Goal: Task Accomplishment & Management: Manage account settings

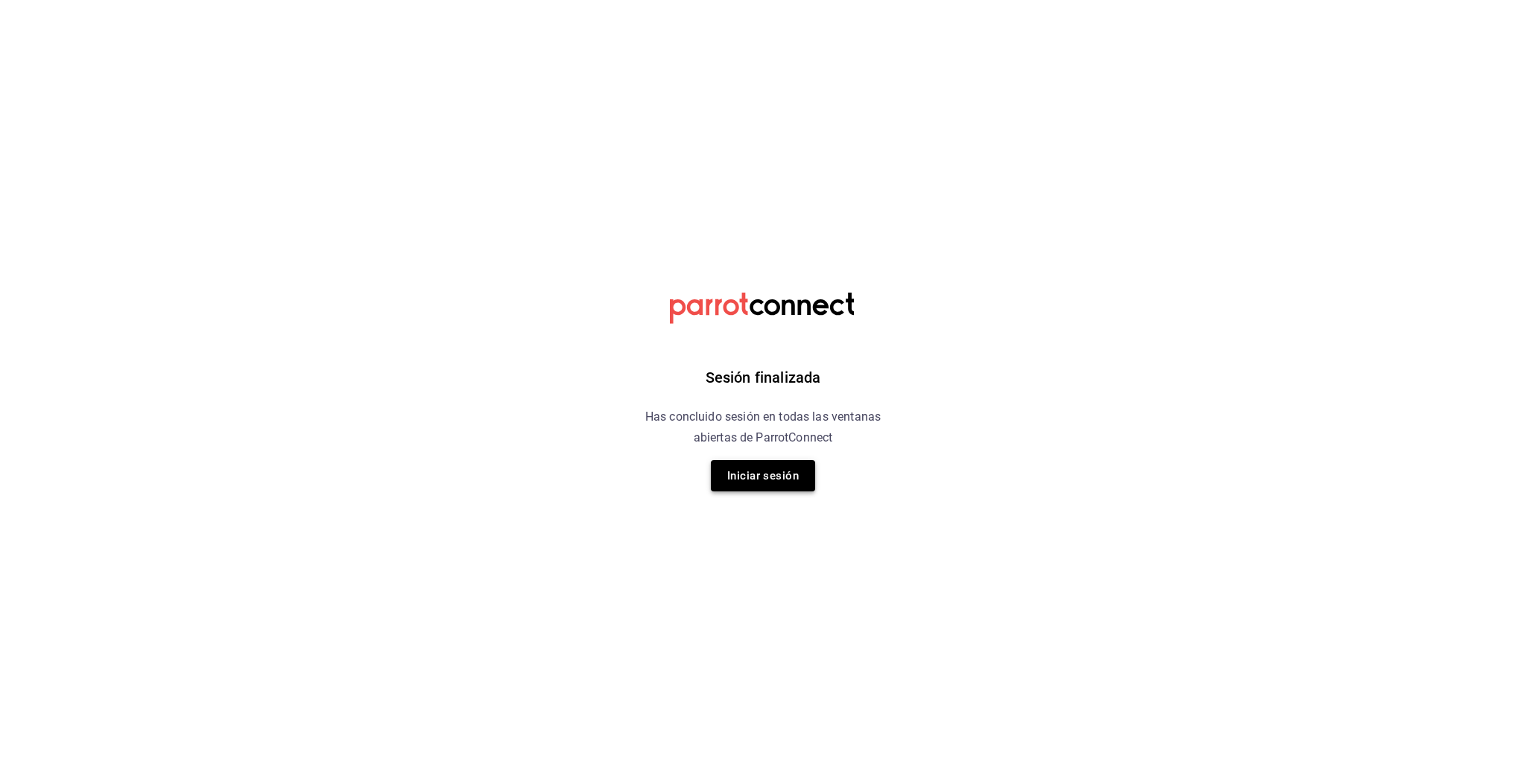
click at [784, 484] on button "Iniciar sesión" at bounding box center [763, 476] width 105 height 31
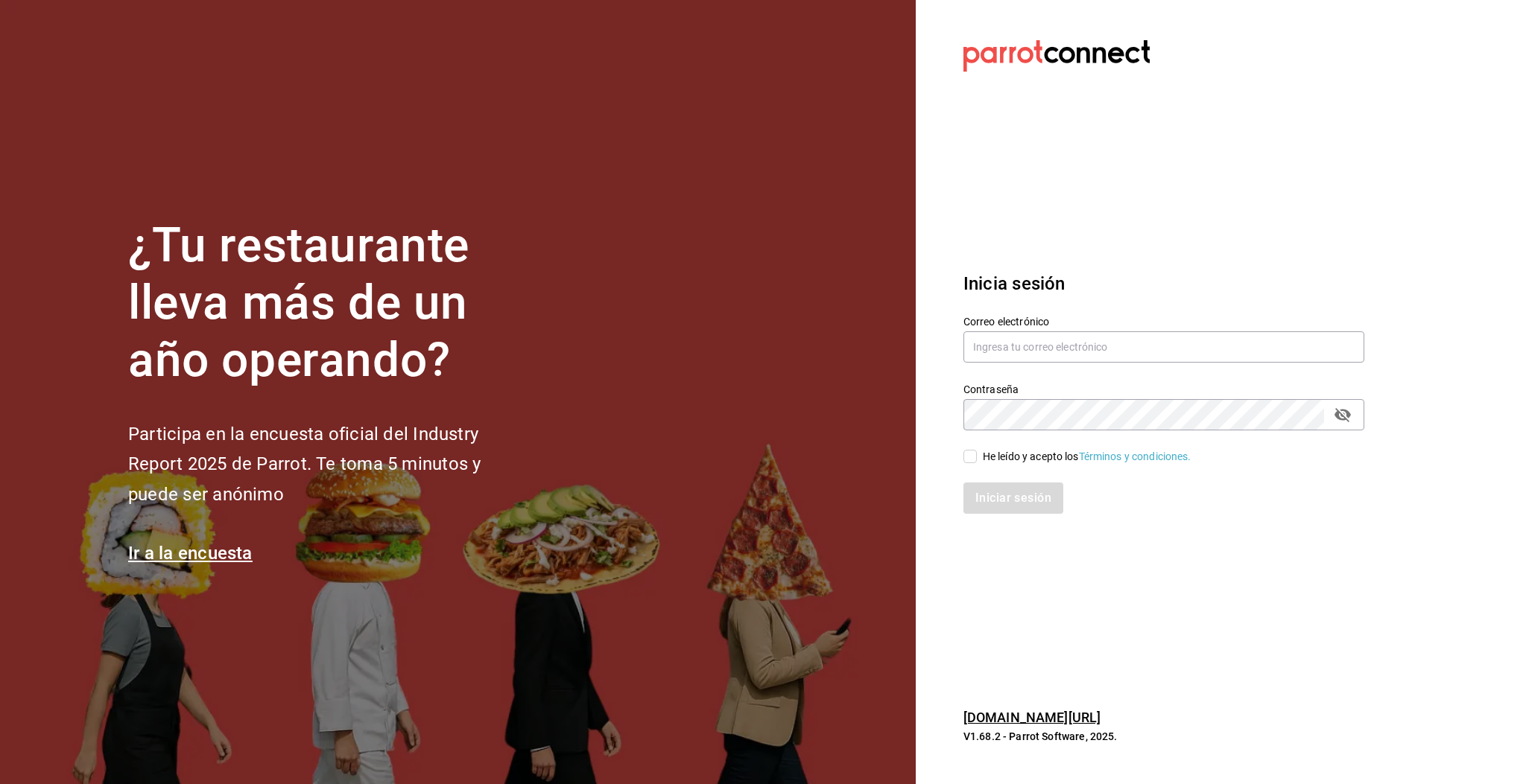
click at [1007, 322] on label "Correo electrónico" at bounding box center [1164, 322] width 401 height 10
click at [992, 349] on input "text" at bounding box center [1164, 347] width 401 height 31
type input "multiuser@pickup.com"
click at [972, 460] on input "He leído y acepto los Términos y condiciones." at bounding box center [970, 456] width 13 height 13
checkbox input "true"
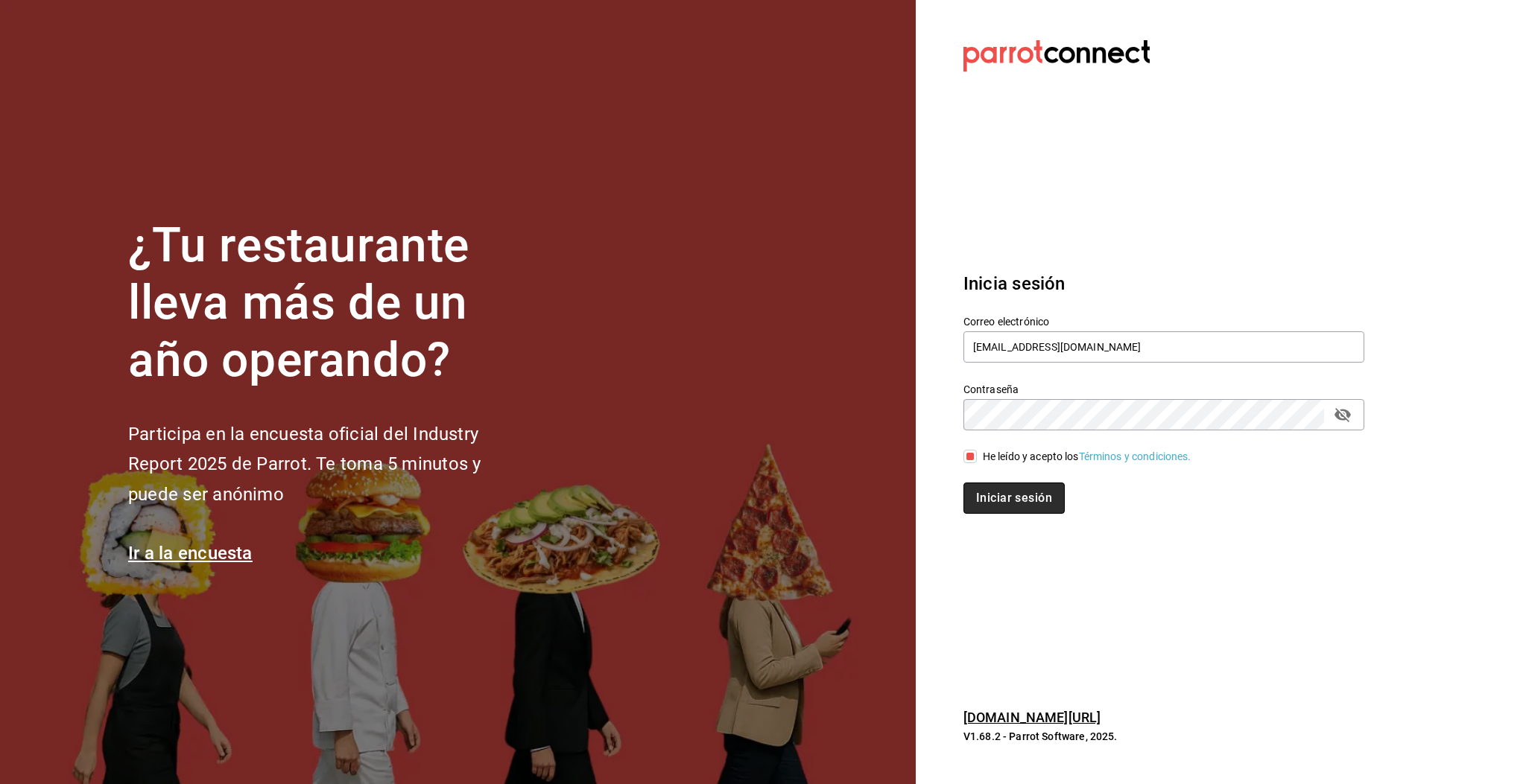
click at [996, 493] on button "Iniciar sesión" at bounding box center [1014, 498] width 101 height 31
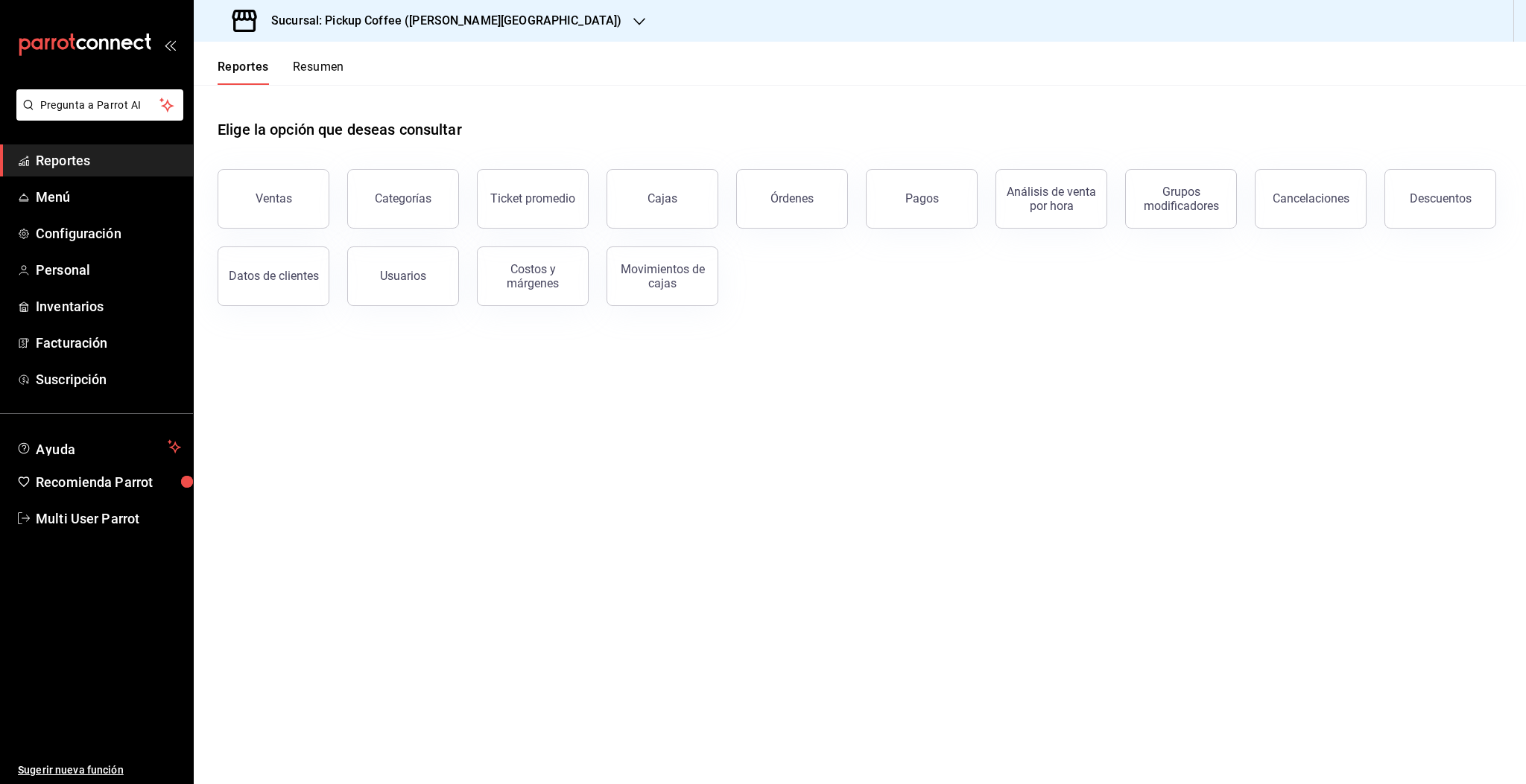
click at [448, 19] on h3 "Sucursal: Pickup Coffee ([PERSON_NAME][GEOGRAPHIC_DATA])" at bounding box center [440, 20] width 362 height 18
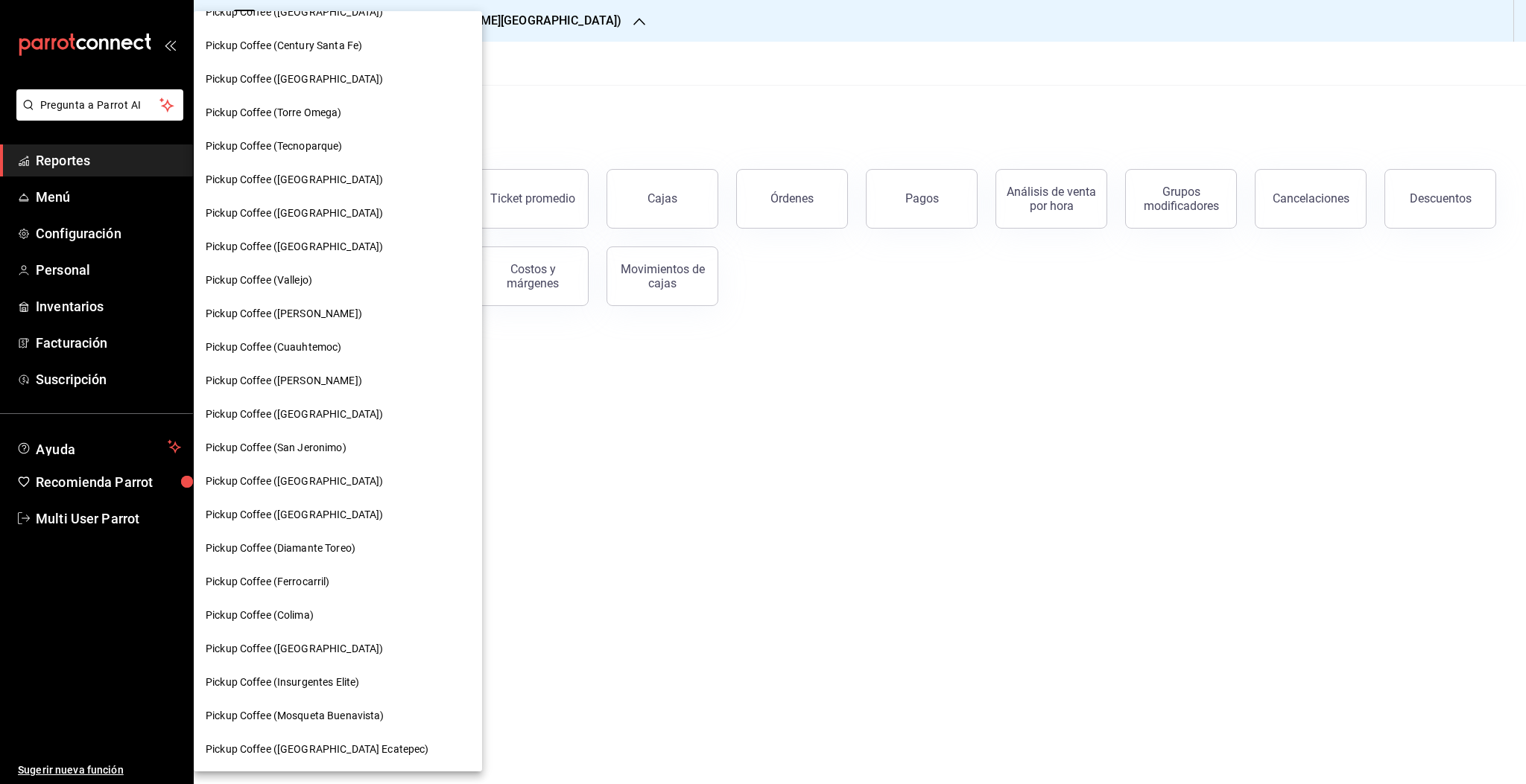
scroll to position [300, 0]
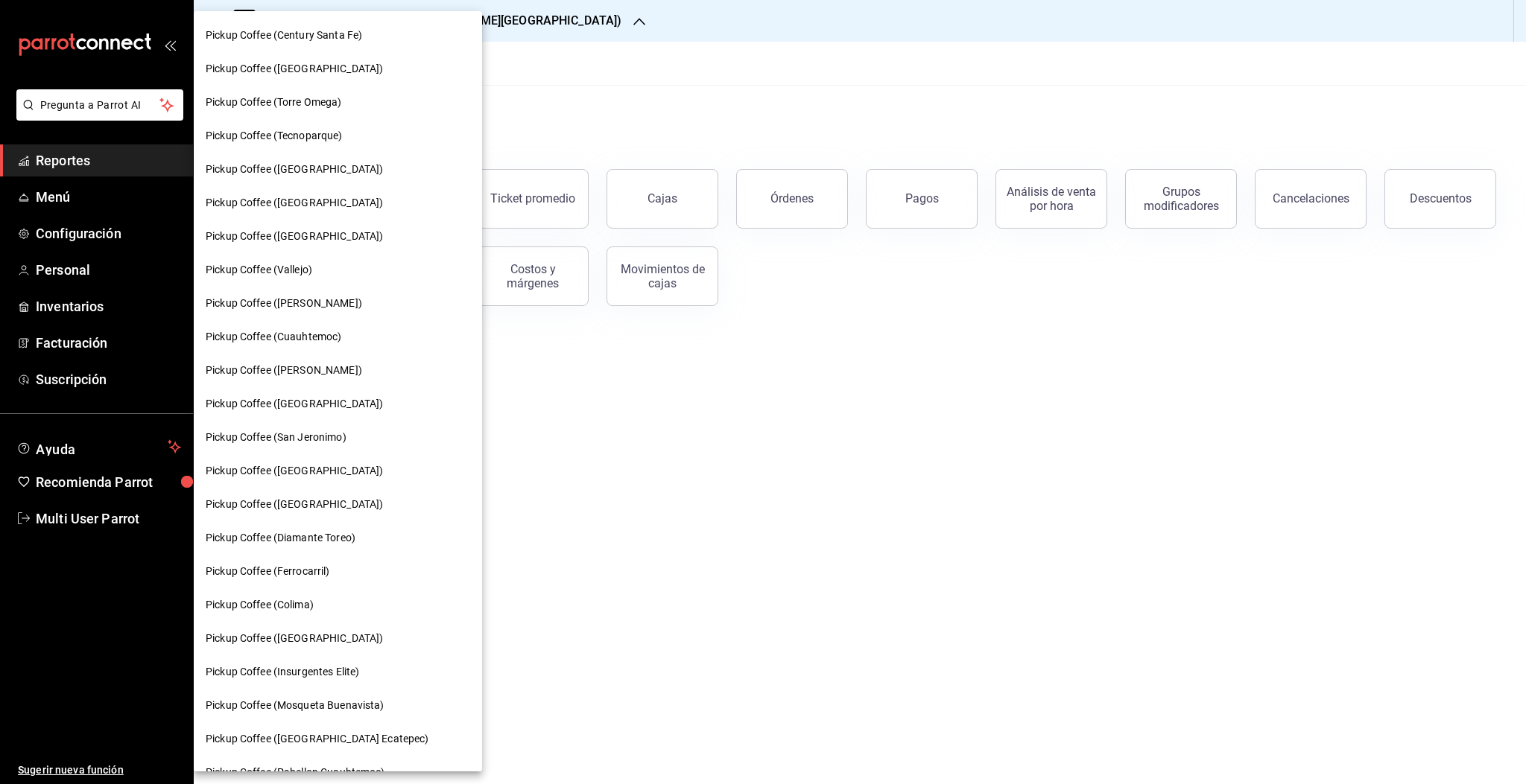
click at [314, 369] on span "Pickup Coffee ([PERSON_NAME])" at bounding box center [283, 370] width 157 height 16
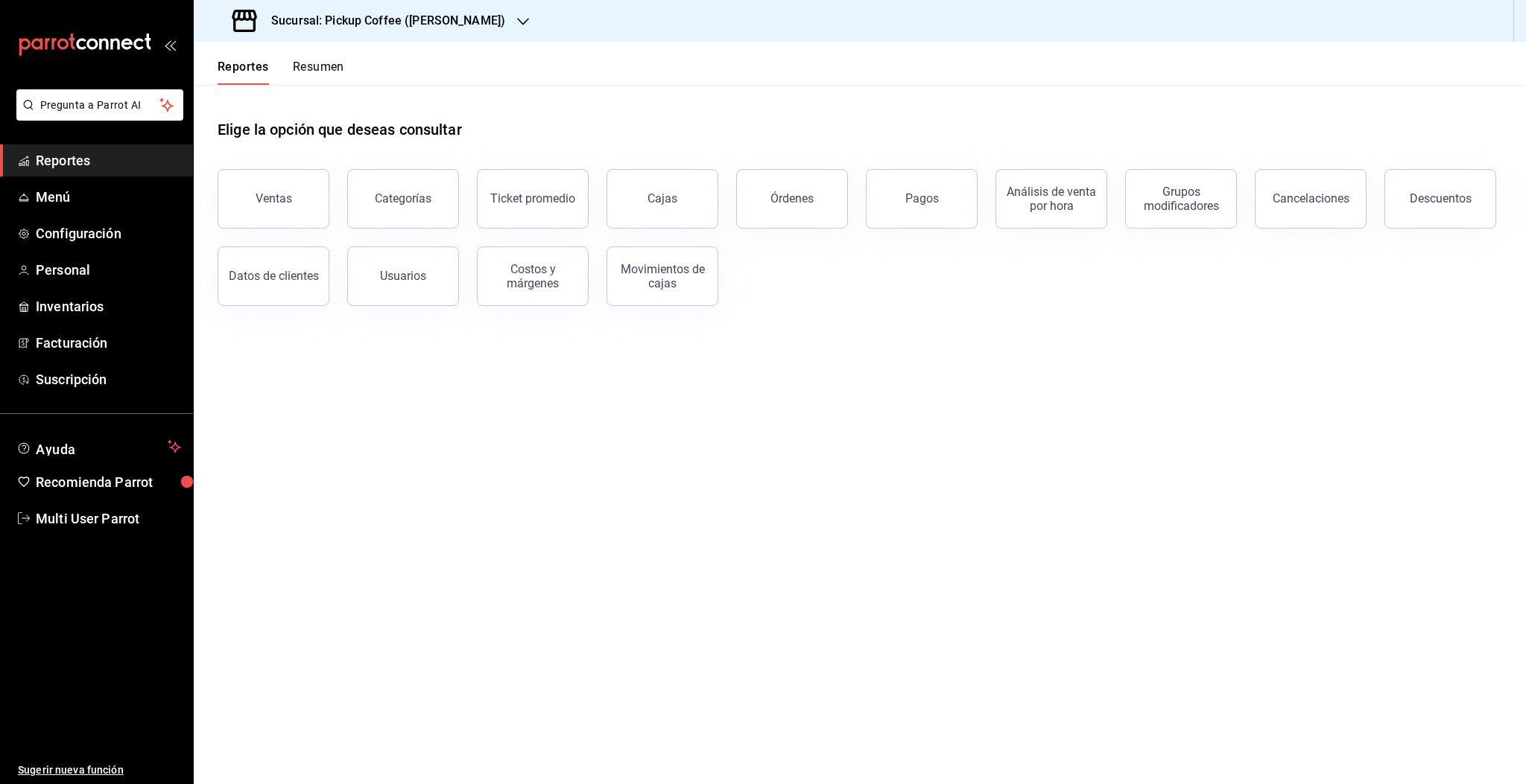
click at [320, 78] on button "Resumen" at bounding box center [318, 72] width 51 height 25
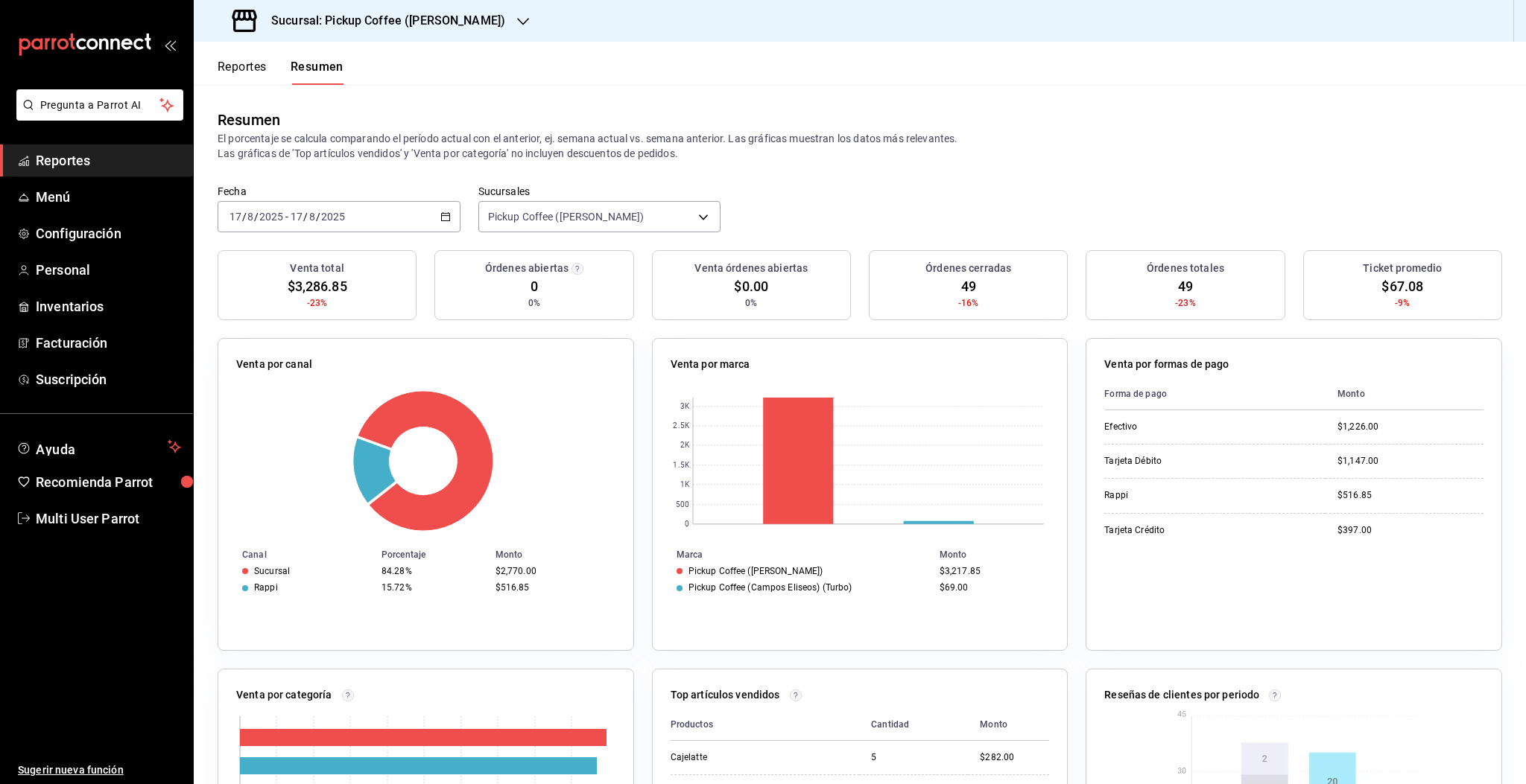
click at [1066, 176] on div "Resumen El porcentaje se calcula comparando el período actual con el anterior, …" at bounding box center [860, 134] width 1332 height 100
click at [1039, 185] on div "Fecha [DATE] [DATE] - [DATE] [DATE] Sucursales Pickup Coffee (Campos Eliseos) […" at bounding box center [860, 218] width 1332 height 65
